Goal: Book appointment/travel/reservation

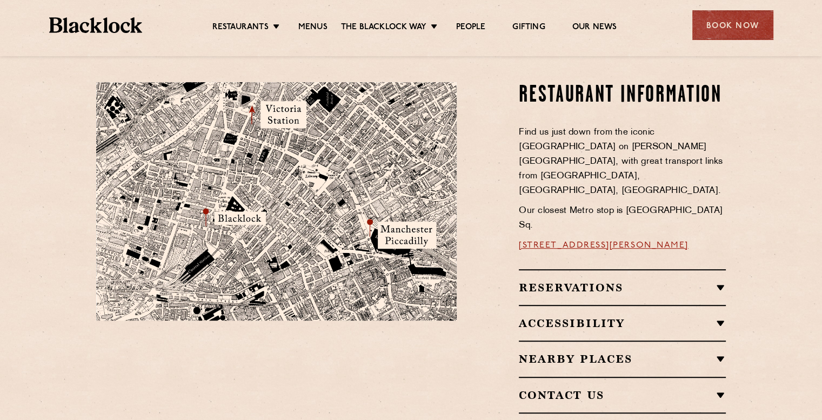
scroll to position [594, 0]
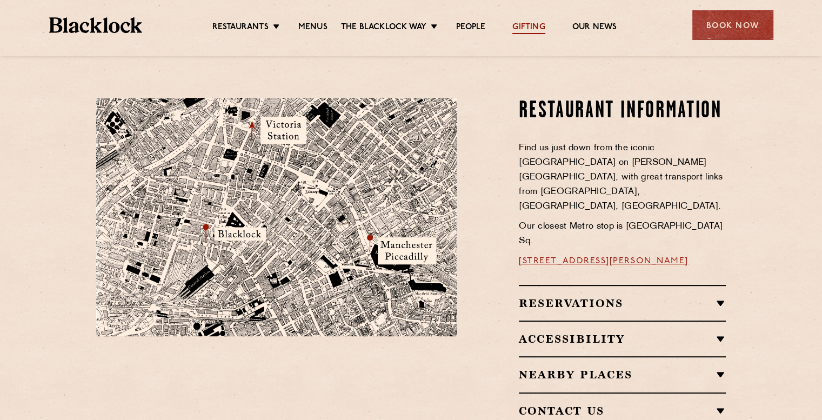
click at [535, 25] on link "Gifting" at bounding box center [528, 28] width 32 height 12
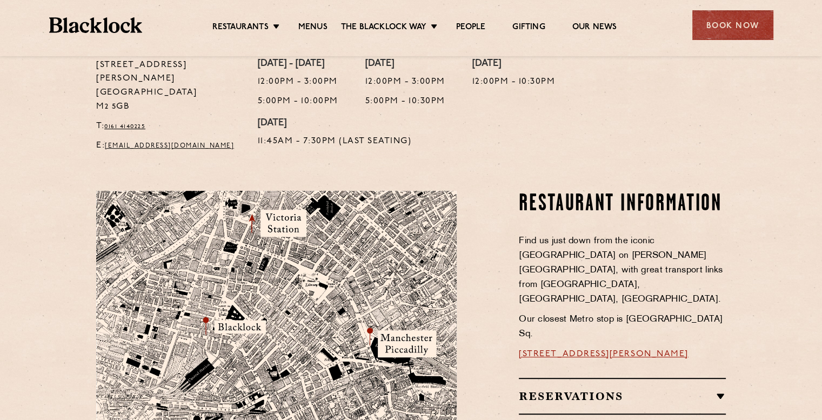
scroll to position [432, 0]
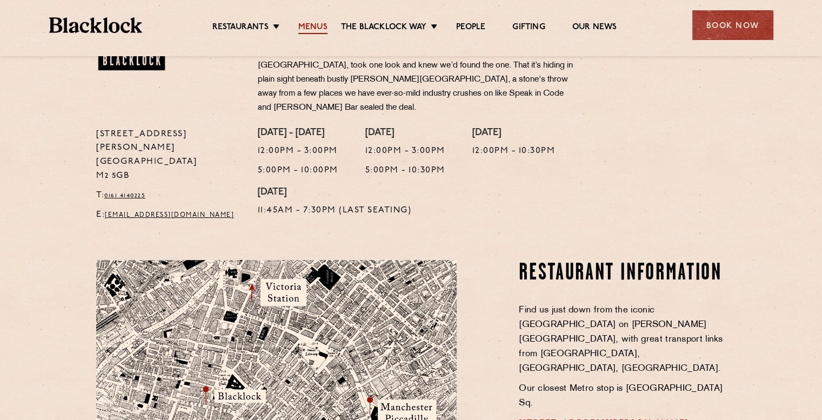
click at [307, 22] on link "Menus" at bounding box center [312, 28] width 29 height 12
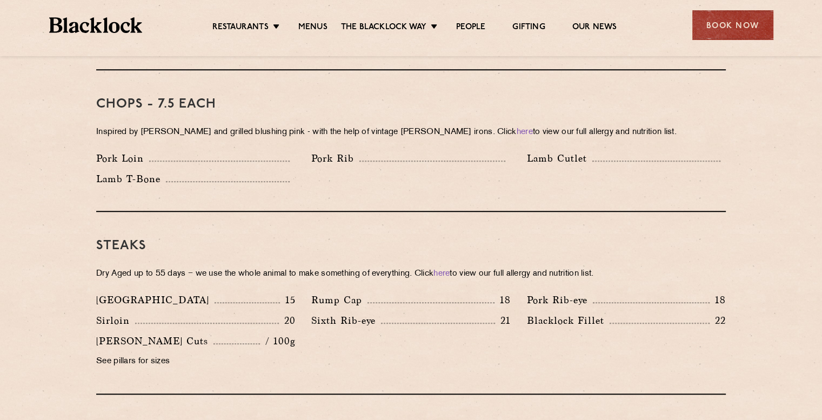
scroll to position [864, 0]
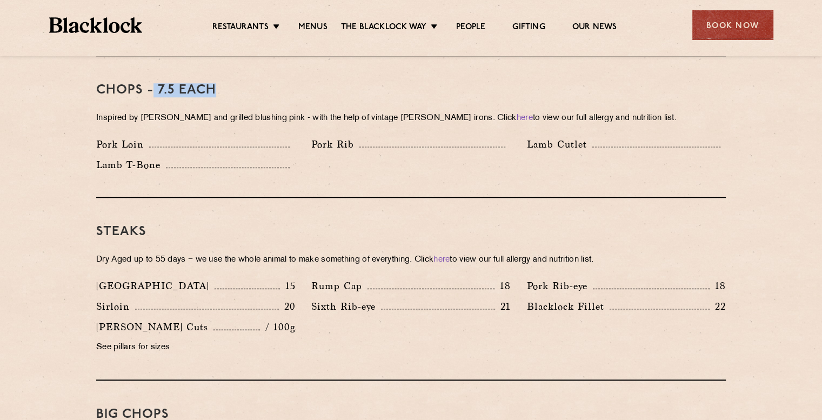
drag, startPoint x: 153, startPoint y: 72, endPoint x: 241, endPoint y: 81, distance: 88.0
click at [241, 83] on h3 "Chops - 7.5 each" at bounding box center [410, 90] width 629 height 14
click at [200, 83] on h3 "Chops - 7.5 each" at bounding box center [410, 90] width 629 height 14
drag, startPoint x: 157, startPoint y: 79, endPoint x: 174, endPoint y: 77, distance: 17.0
click at [174, 83] on h3 "Chops - 7.5 each" at bounding box center [410, 90] width 629 height 14
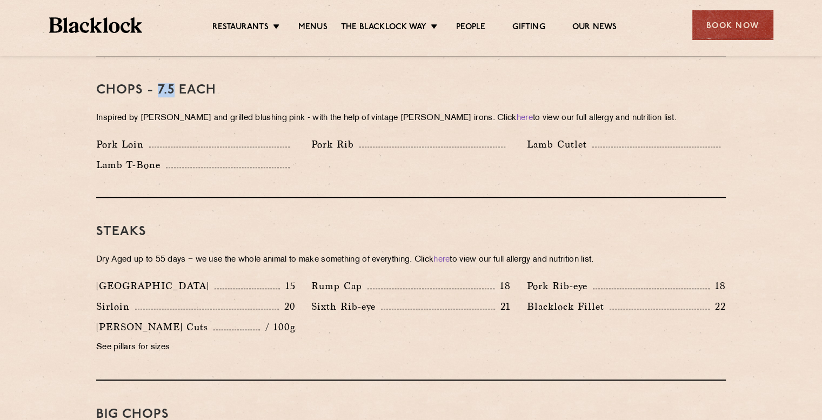
click at [174, 83] on h3 "Chops - 7.5 each" at bounding box center [410, 90] width 629 height 14
drag, startPoint x: 157, startPoint y: 76, endPoint x: 175, endPoint y: 76, distance: 18.4
click at [175, 83] on h3 "Chops - 7.5 each" at bounding box center [410, 90] width 629 height 14
click at [116, 157] on p "Lamb T-Bone" at bounding box center [131, 164] width 70 height 15
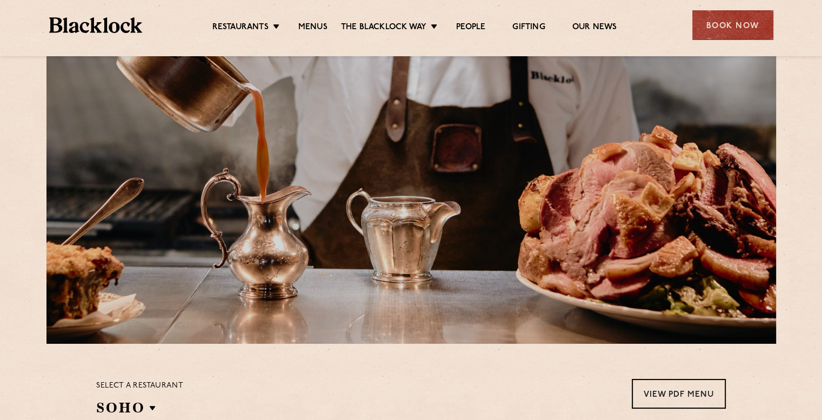
scroll to position [0, 0]
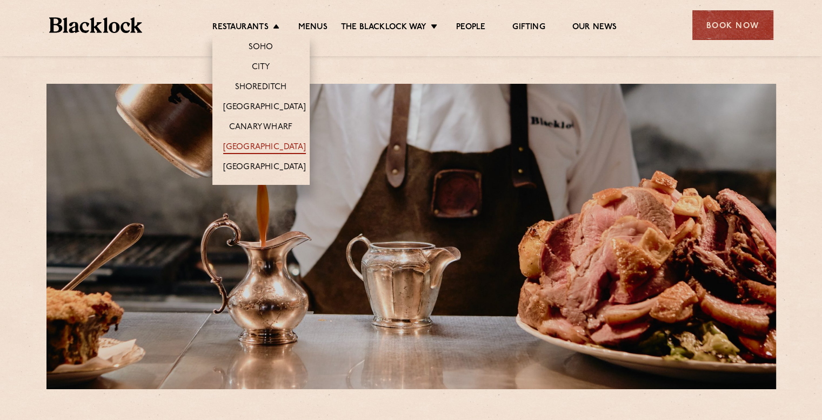
click at [245, 143] on link "[GEOGRAPHIC_DATA]" at bounding box center [264, 148] width 83 height 12
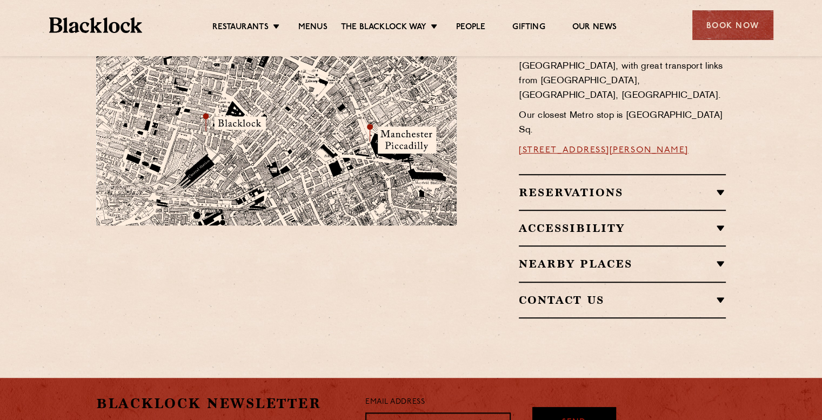
scroll to position [702, 0]
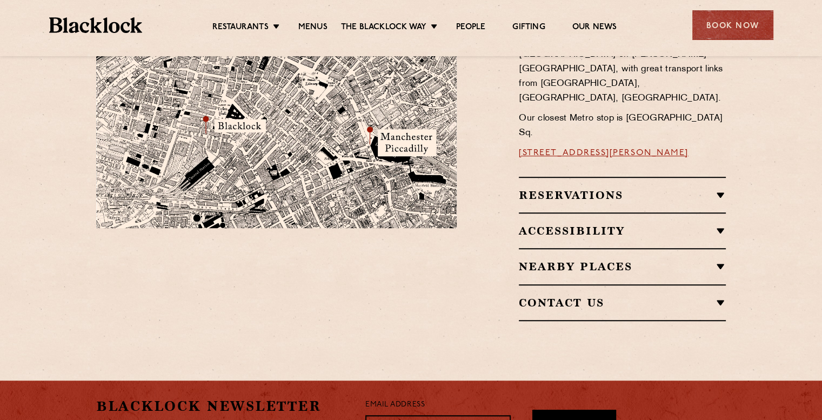
click at [579, 260] on h2 "Nearby Places" at bounding box center [622, 266] width 207 height 13
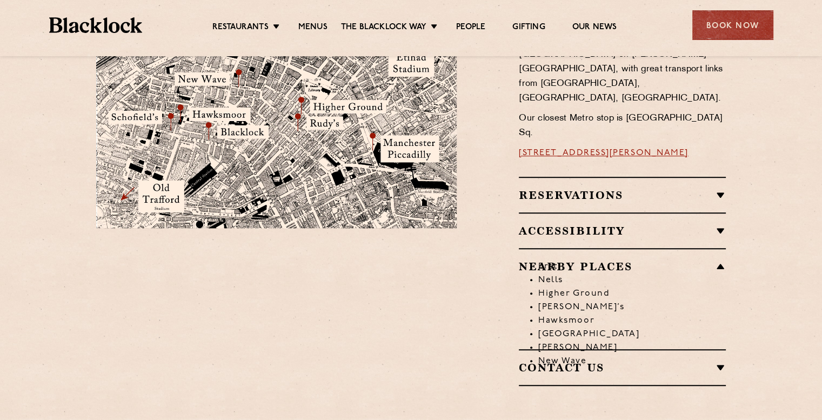
scroll to position [648, 0]
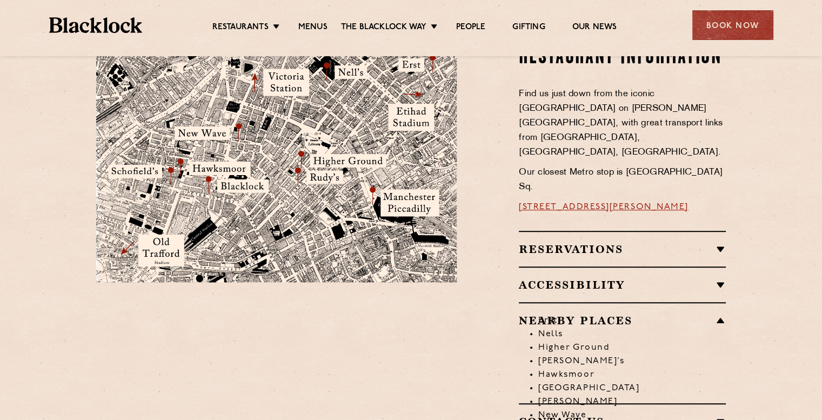
click at [554, 327] on li "Nells" at bounding box center [631, 334] width 187 height 14
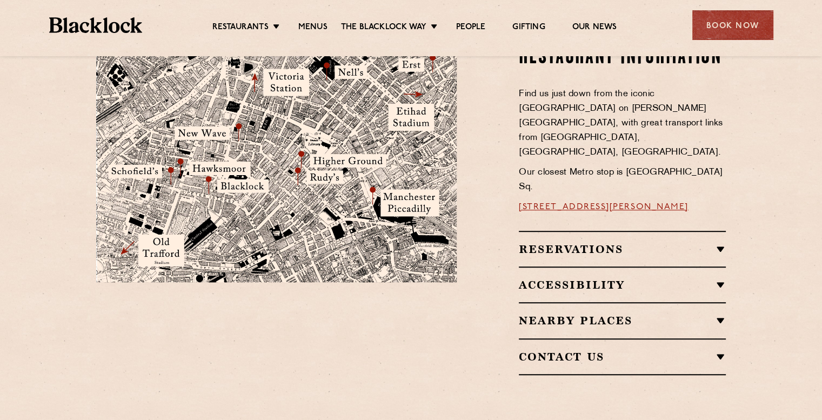
click at [592, 243] on h2 "Reservations" at bounding box center [622, 249] width 207 height 13
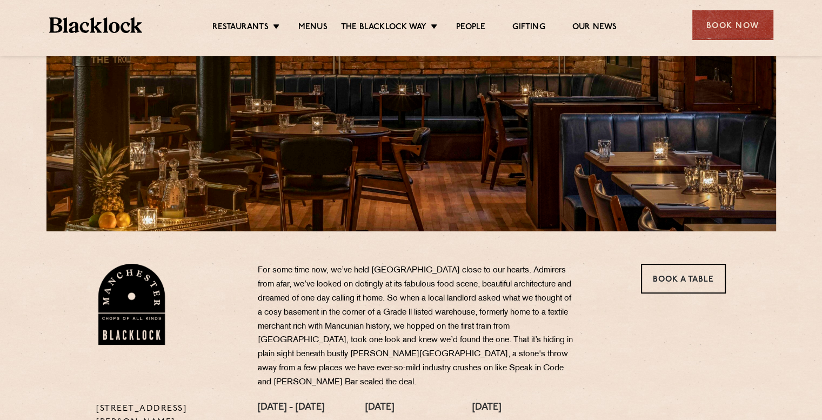
scroll to position [216, 0]
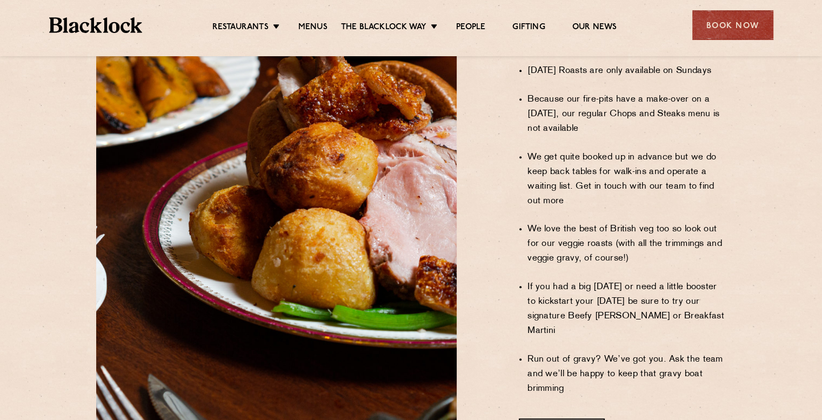
scroll to position [810, 0]
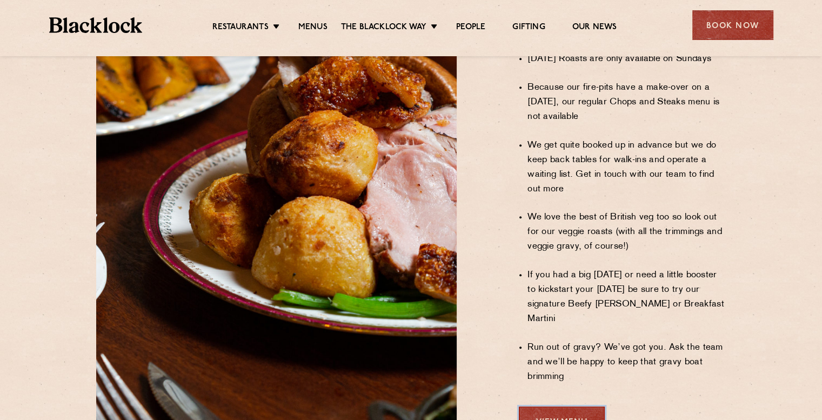
click at [547, 406] on link "View Menu" at bounding box center [562, 421] width 86 height 30
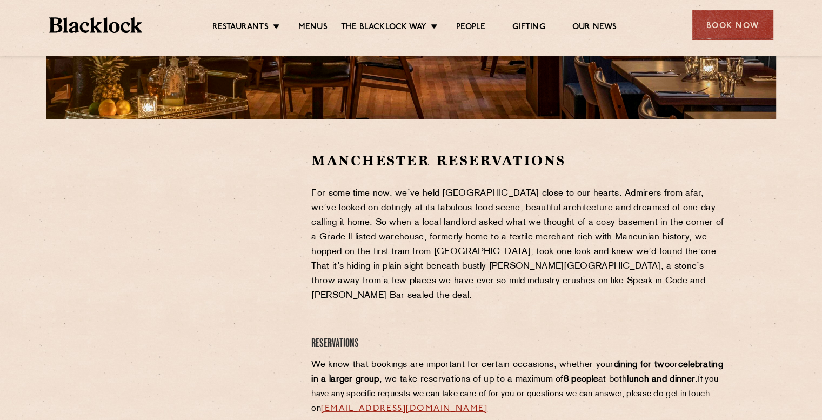
scroll to position [324, 0]
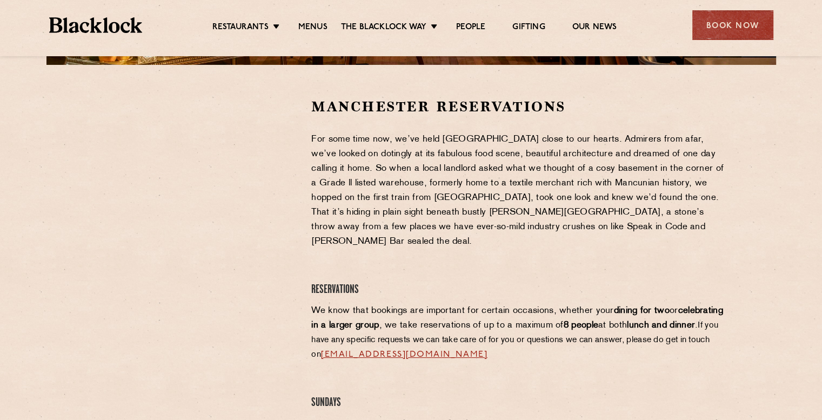
click at [70, 279] on section "Manchester Reservations For some time now, we’ve held Manchester close to our h…" at bounding box center [411, 417] width 822 height 705
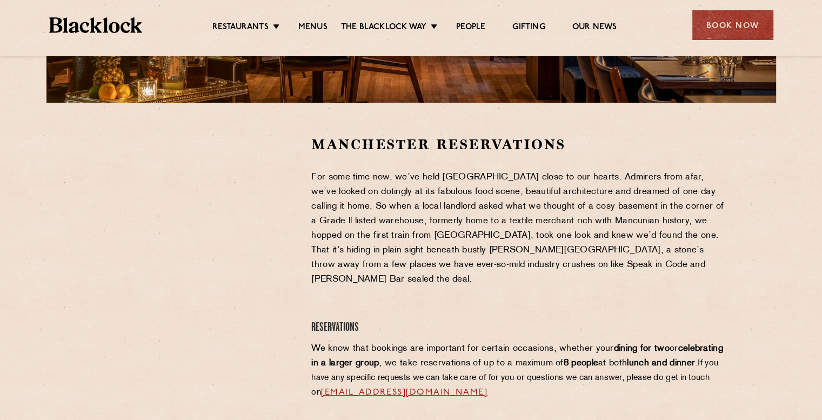
scroll to position [270, 0]
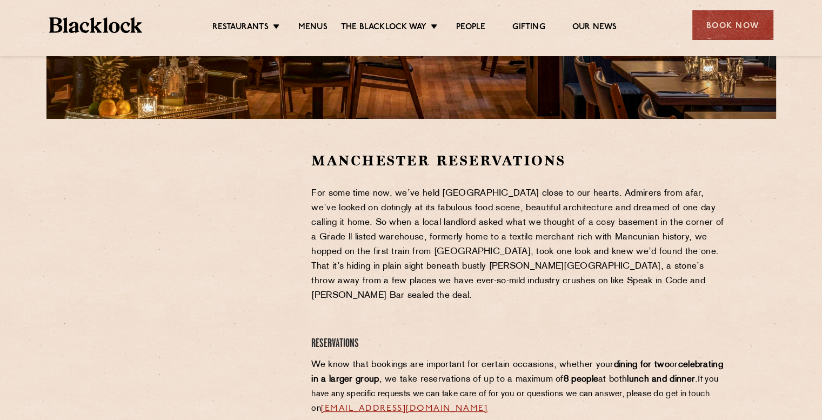
drag, startPoint x: 75, startPoint y: 347, endPoint x: 79, endPoint y: 306, distance: 40.7
